Goal: Find specific page/section: Find specific page/section

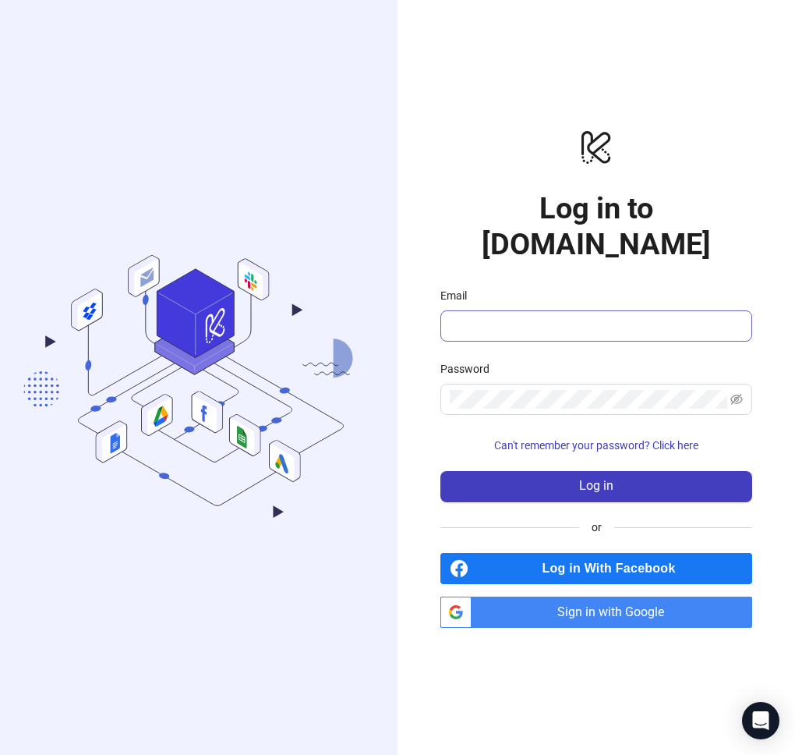
click at [448, 313] on span at bounding box center [596, 325] width 312 height 31
type input "**********"
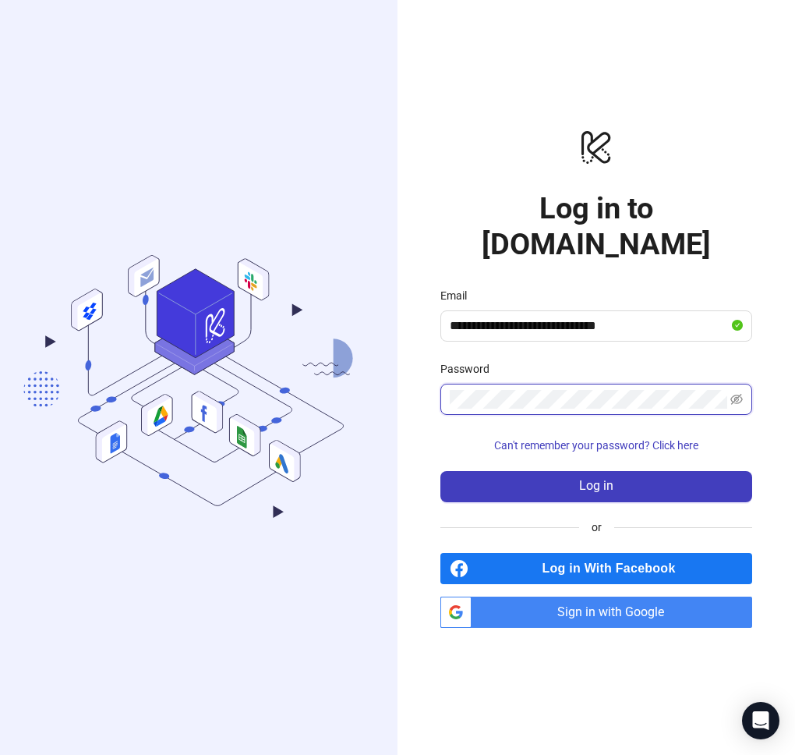
click at [440, 471] on button "Log in" at bounding box center [596, 486] width 312 height 31
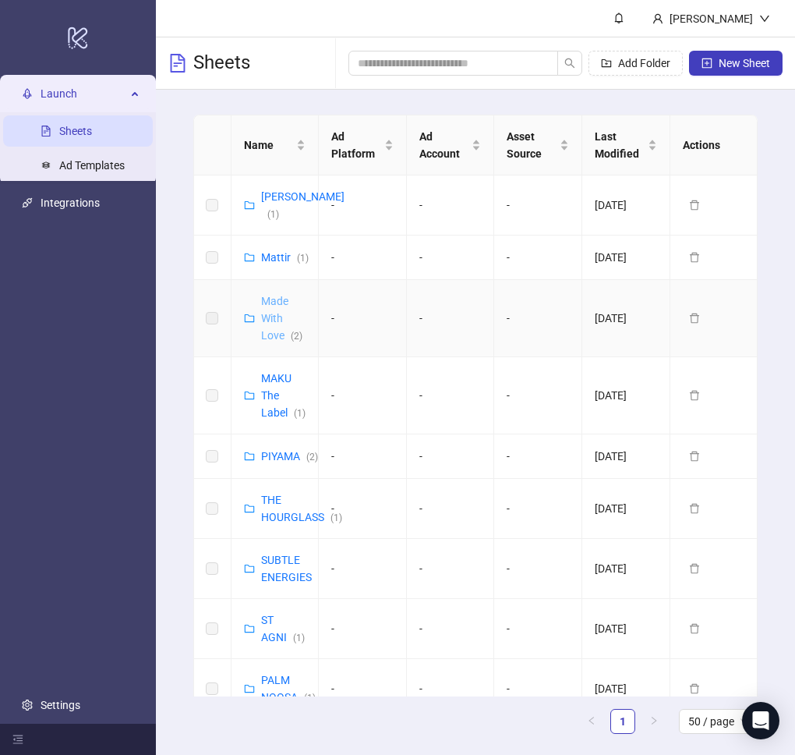
click at [269, 323] on link "Made With Love ( 2 )" at bounding box center [281, 318] width 41 height 47
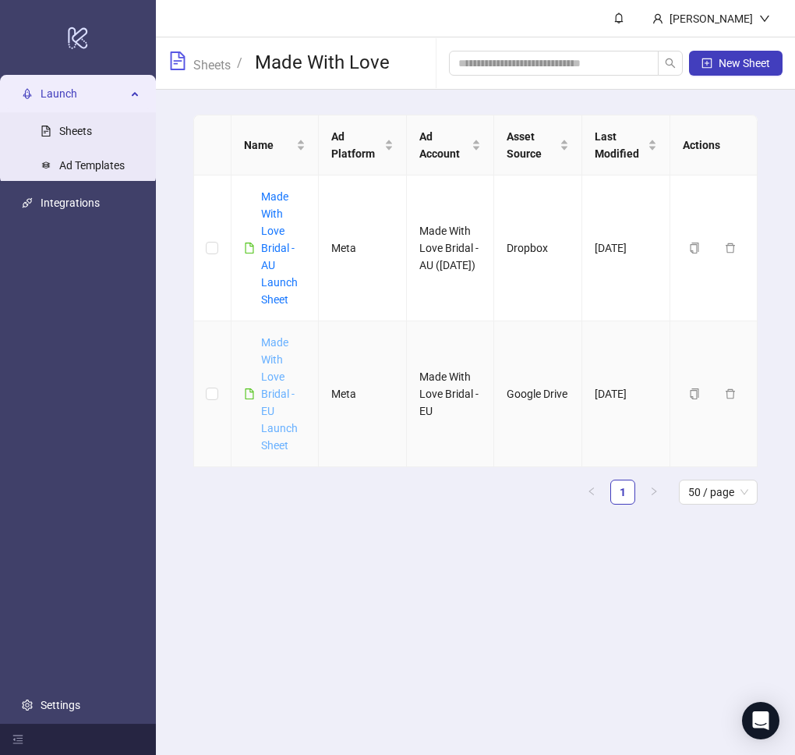
click at [269, 361] on link "Made With Love Bridal - EU Launch Sheet" at bounding box center [279, 393] width 37 height 115
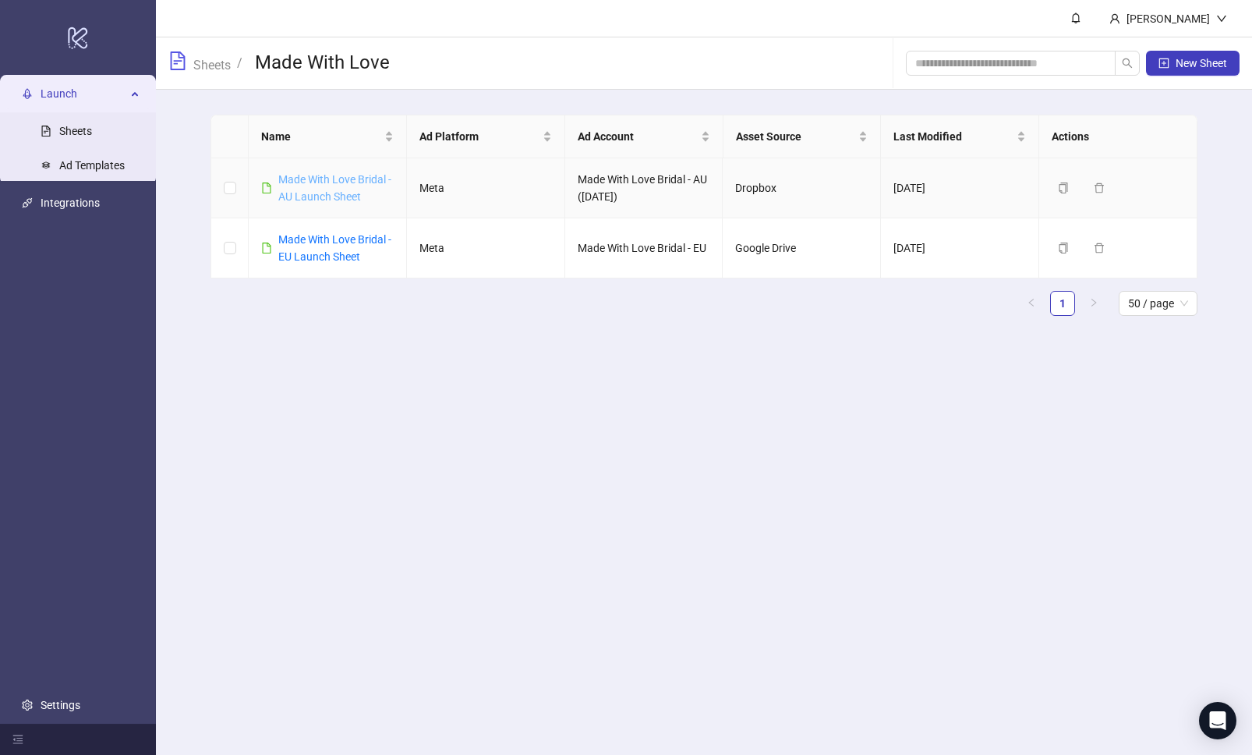
click at [324, 196] on link "Made With Love Bridal - AU Launch Sheet" at bounding box center [334, 188] width 113 height 30
click at [335, 246] on div "Made With Love Bridal - EU Launch Sheet" at bounding box center [335, 248] width 115 height 34
click at [331, 255] on link "Made With Love Bridal - EU Launch Sheet" at bounding box center [334, 248] width 113 height 30
